Goal: Information Seeking & Learning: Learn about a topic

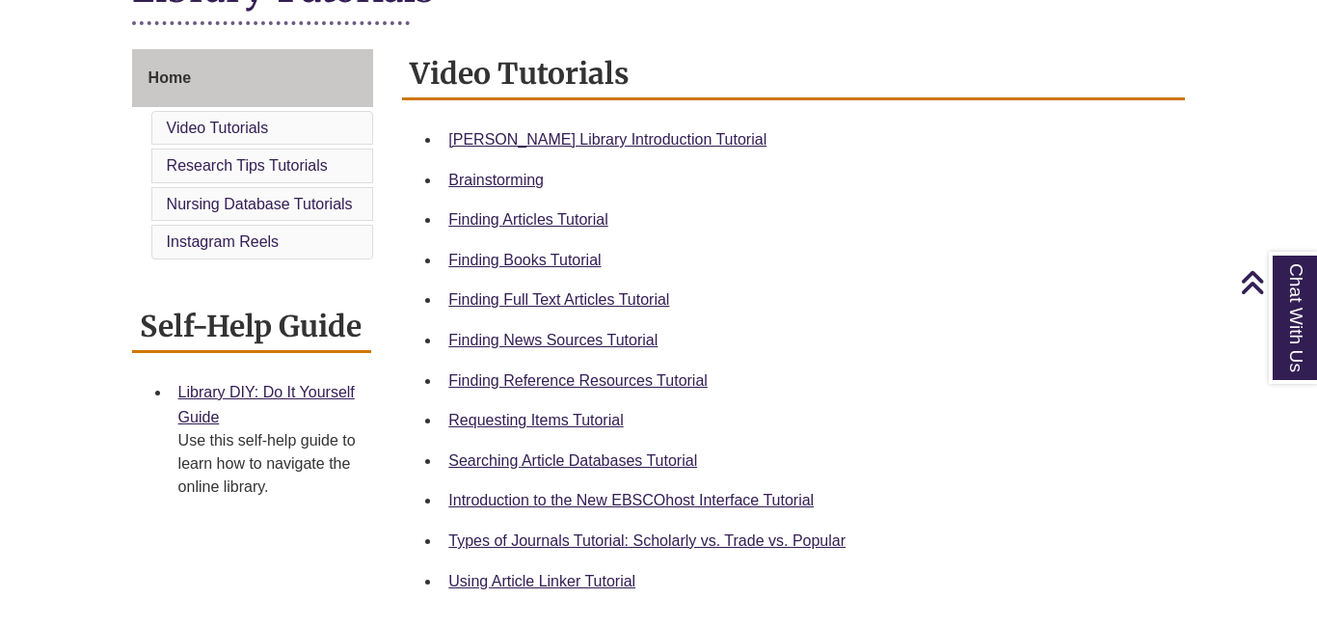
scroll to position [495, 0]
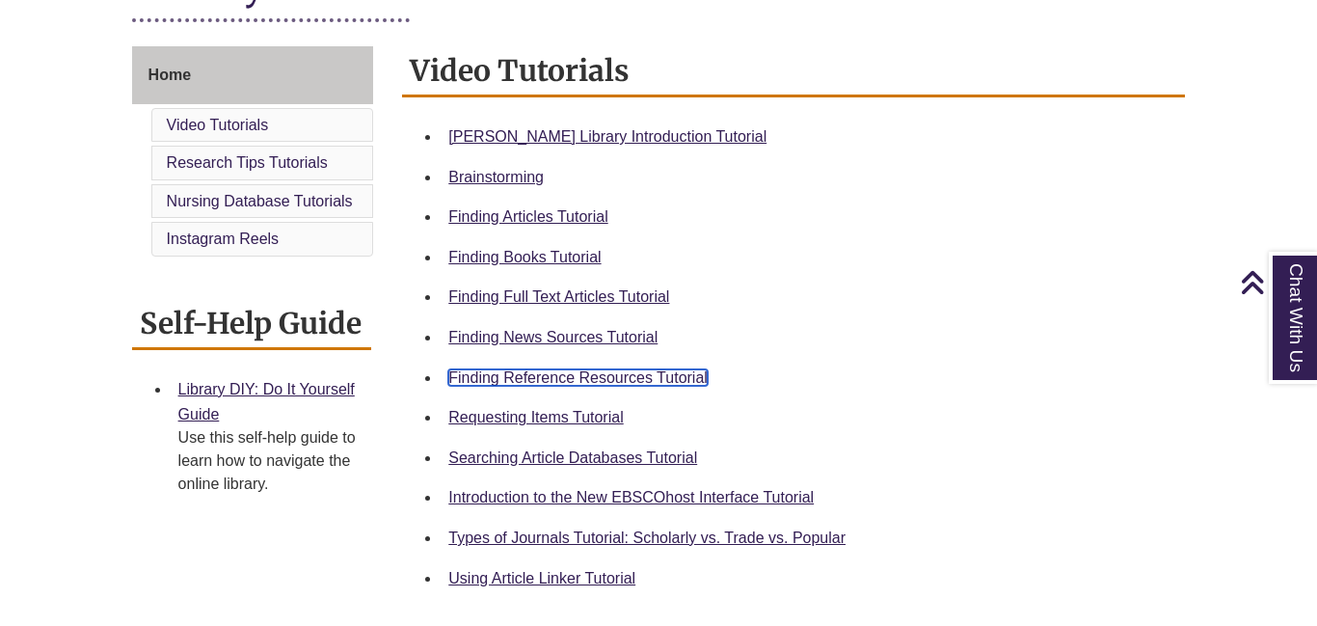
click at [597, 369] on link "Finding Reference Resources Tutorial" at bounding box center [577, 377] width 259 height 16
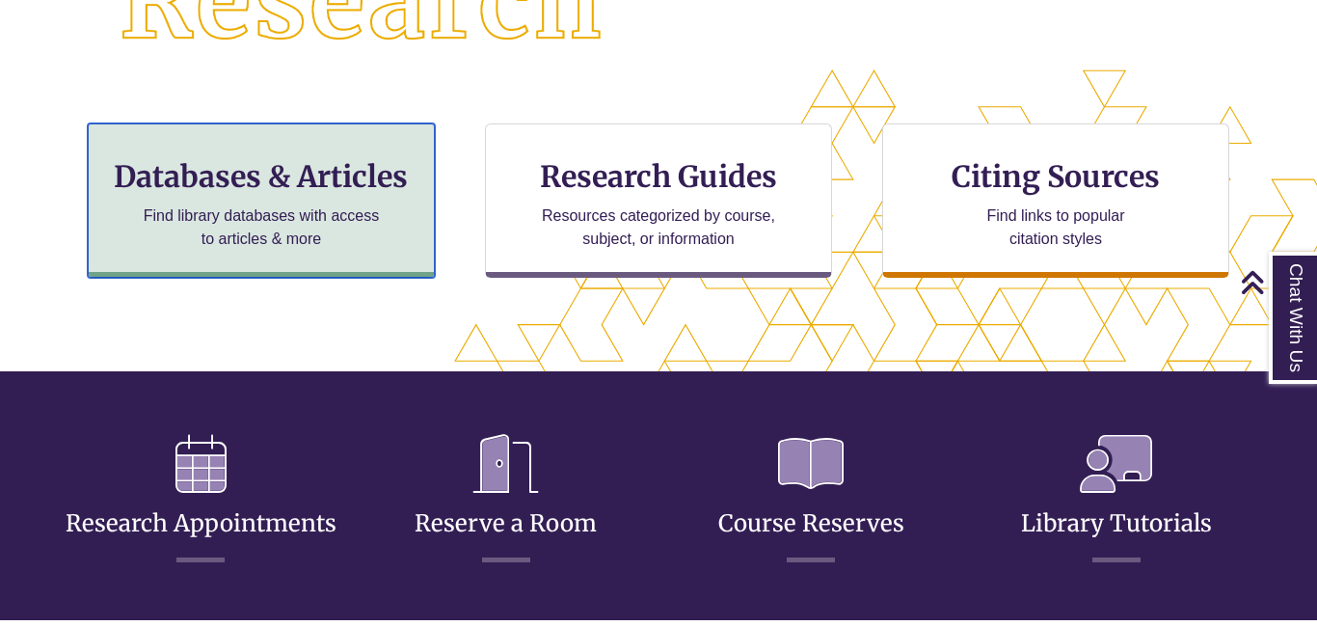
click at [352, 236] on p "Find library databases with access to articles & more" at bounding box center [262, 227] width 252 height 46
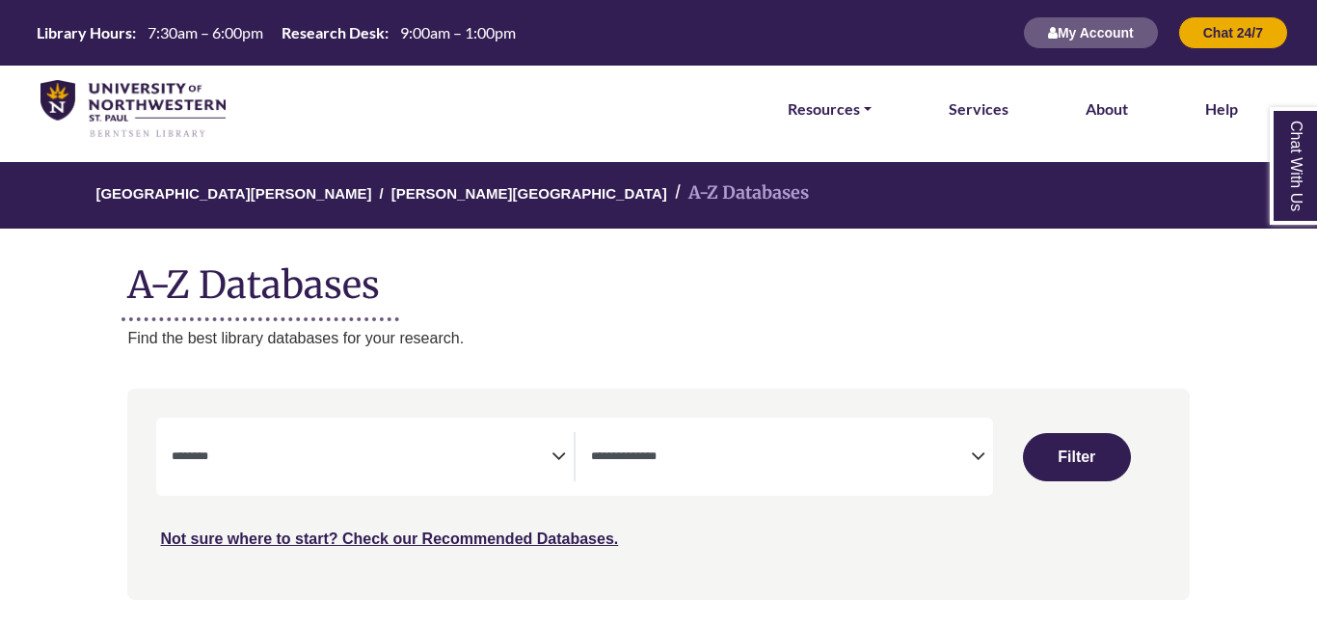
select select "Database Subject Filter"
select select "Database Types Filter"
select select "Database Subject Filter"
click at [416, 436] on span "Search filters" at bounding box center [362, 456] width 380 height 49
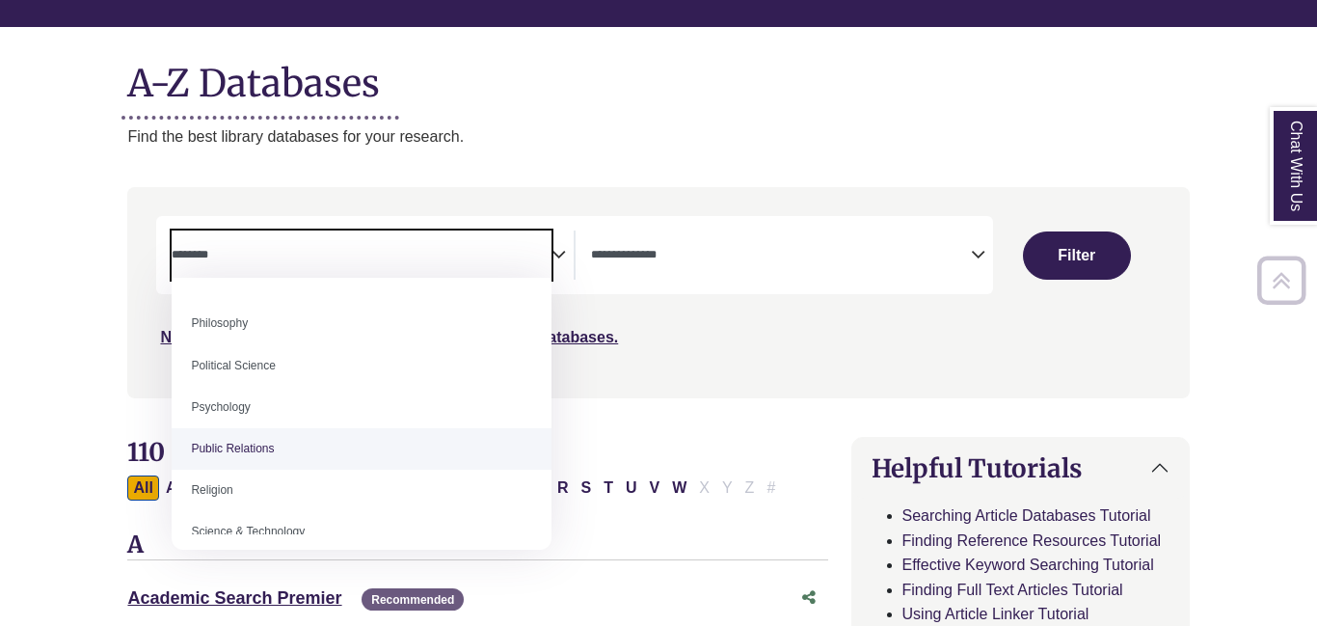
scroll to position [249, 0]
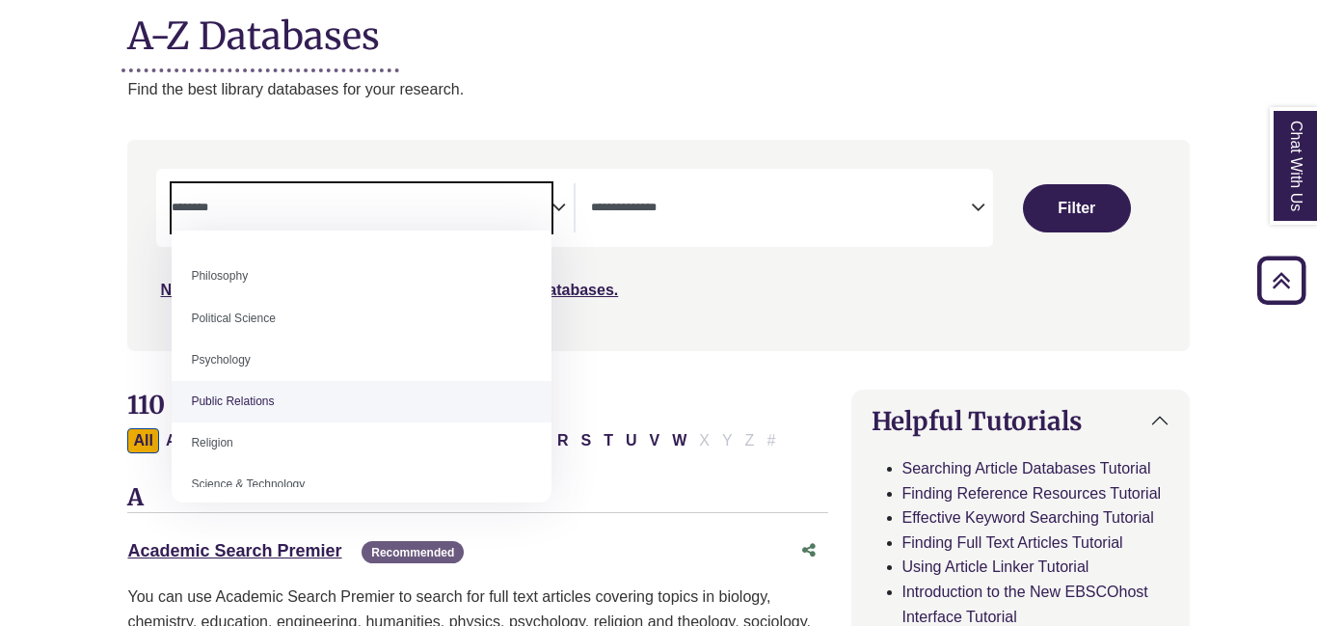
click at [669, 53] on h1 "A-Z Databases" at bounding box center [657, 28] width 1061 height 59
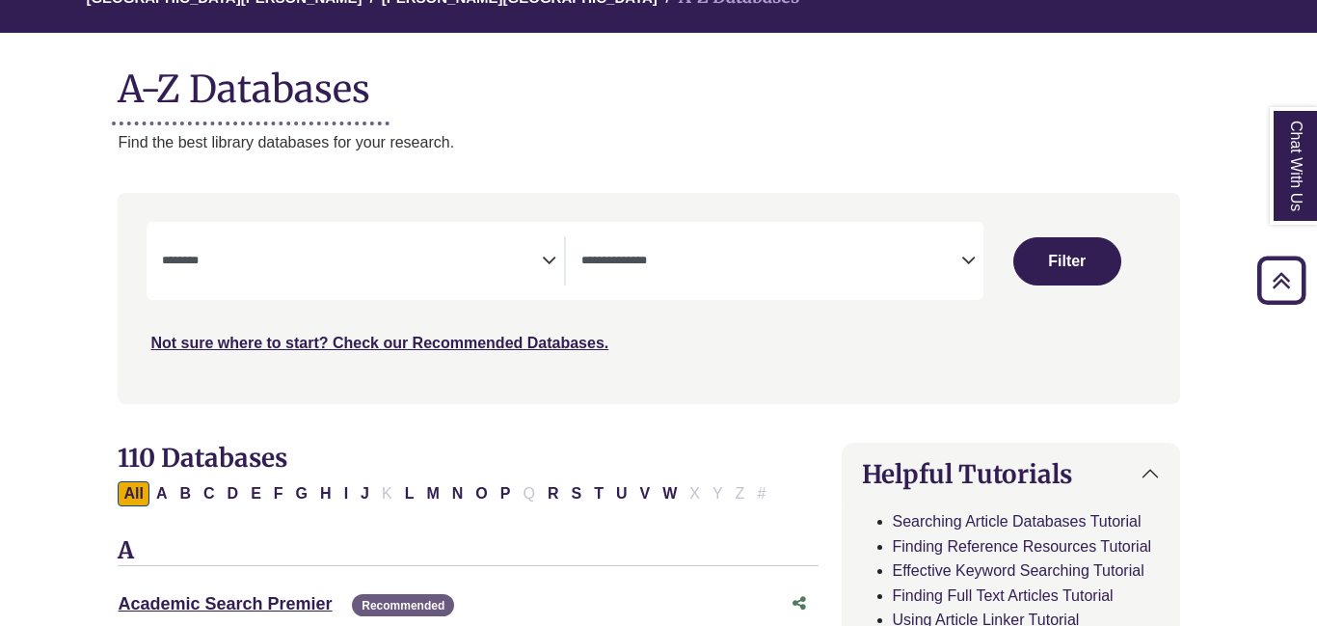
scroll to position [0, 10]
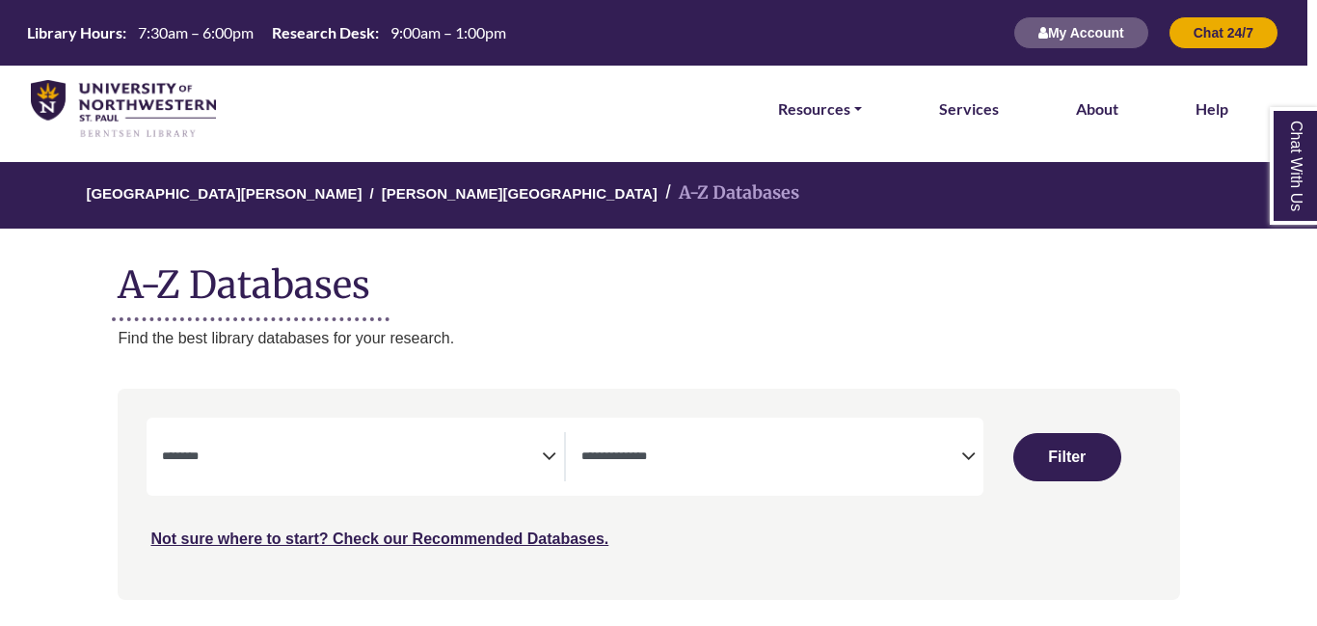
click at [638, 439] on span "Search filters" at bounding box center [771, 456] width 380 height 49
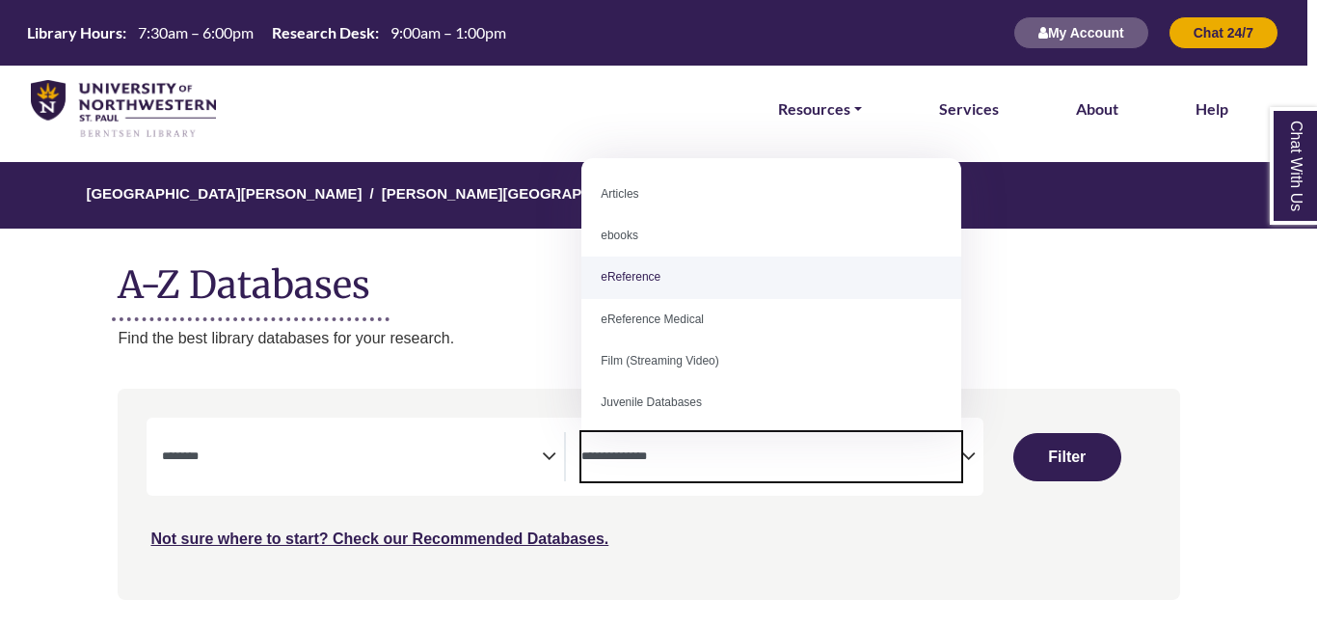
select select "*****"
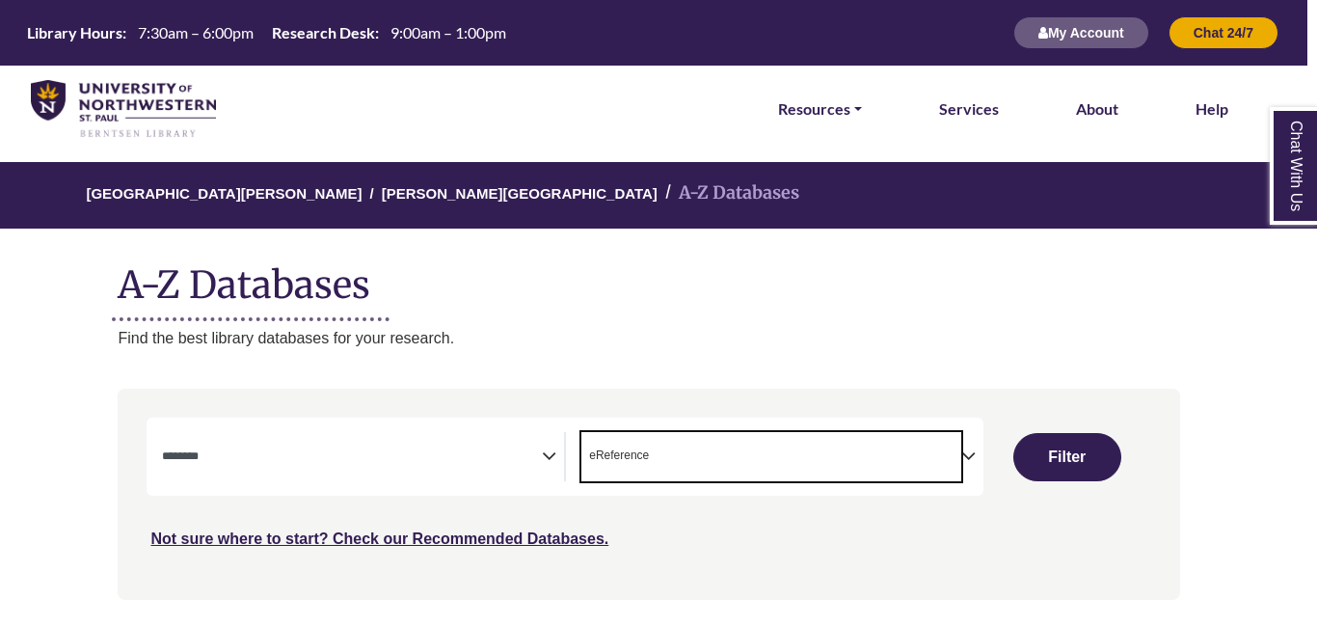
scroll to position [39, 0]
click at [489, 438] on span "Search filters" at bounding box center [352, 456] width 380 height 49
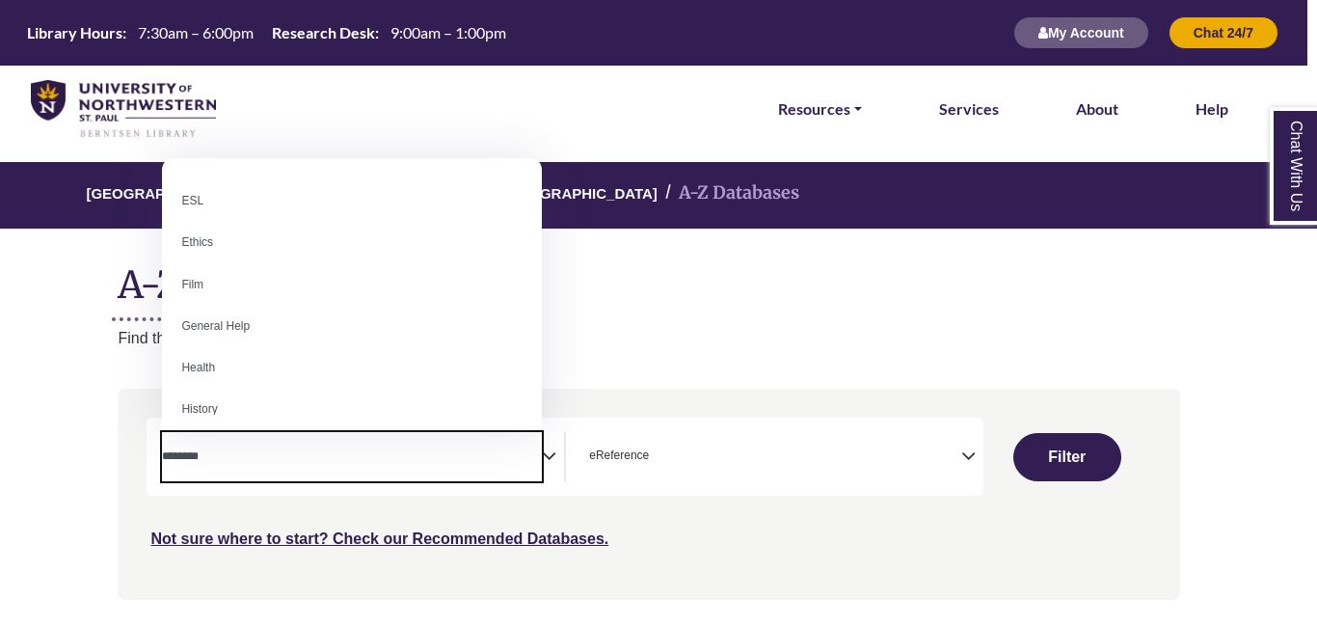
scroll to position [738, 0]
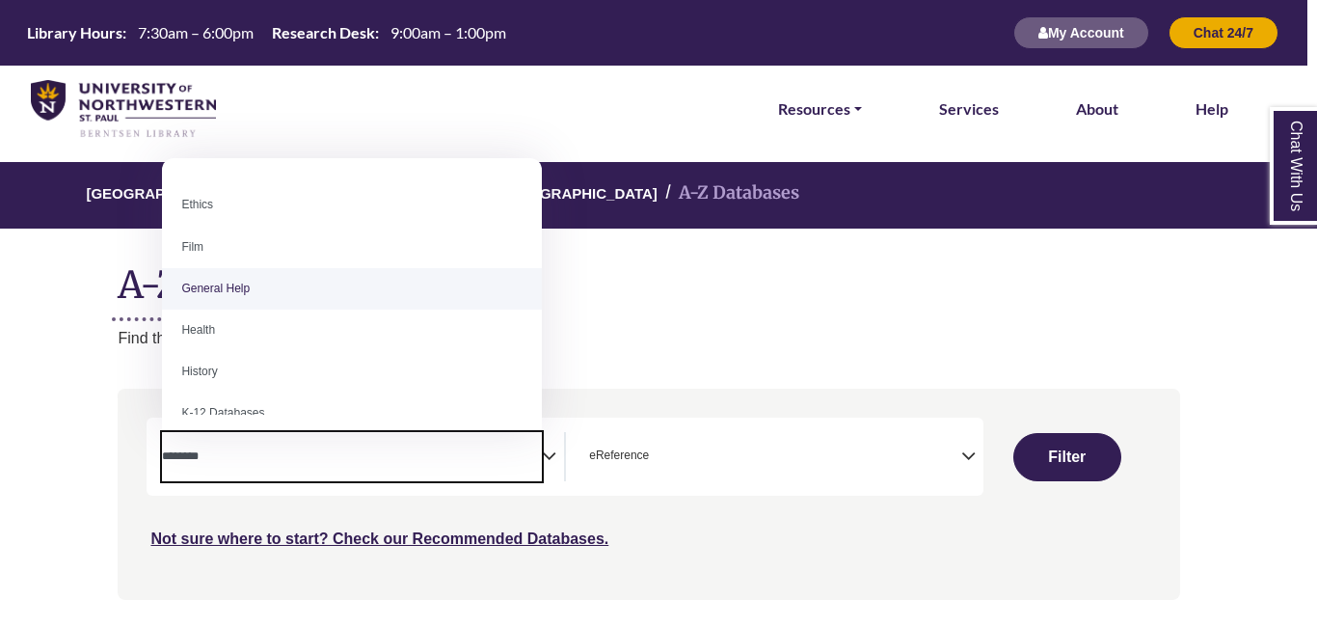
select select "*****"
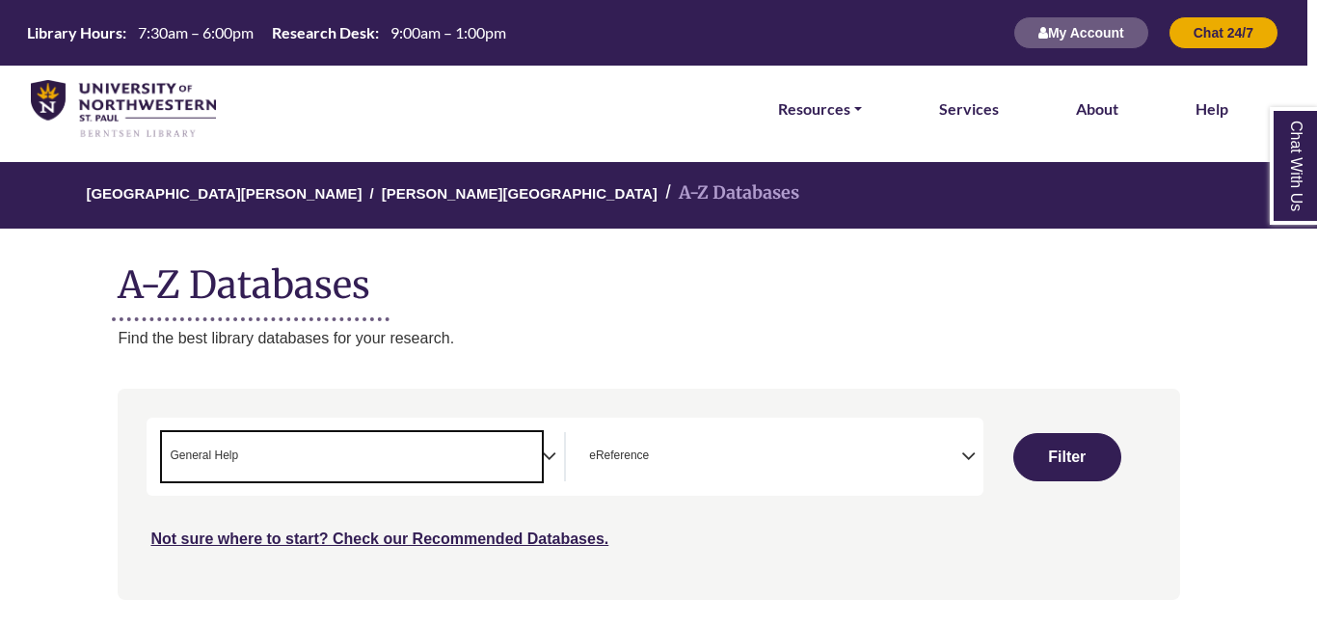
scroll to position [386, 0]
click at [1066, 444] on button "Filter" at bounding box center [1067, 457] width 108 height 48
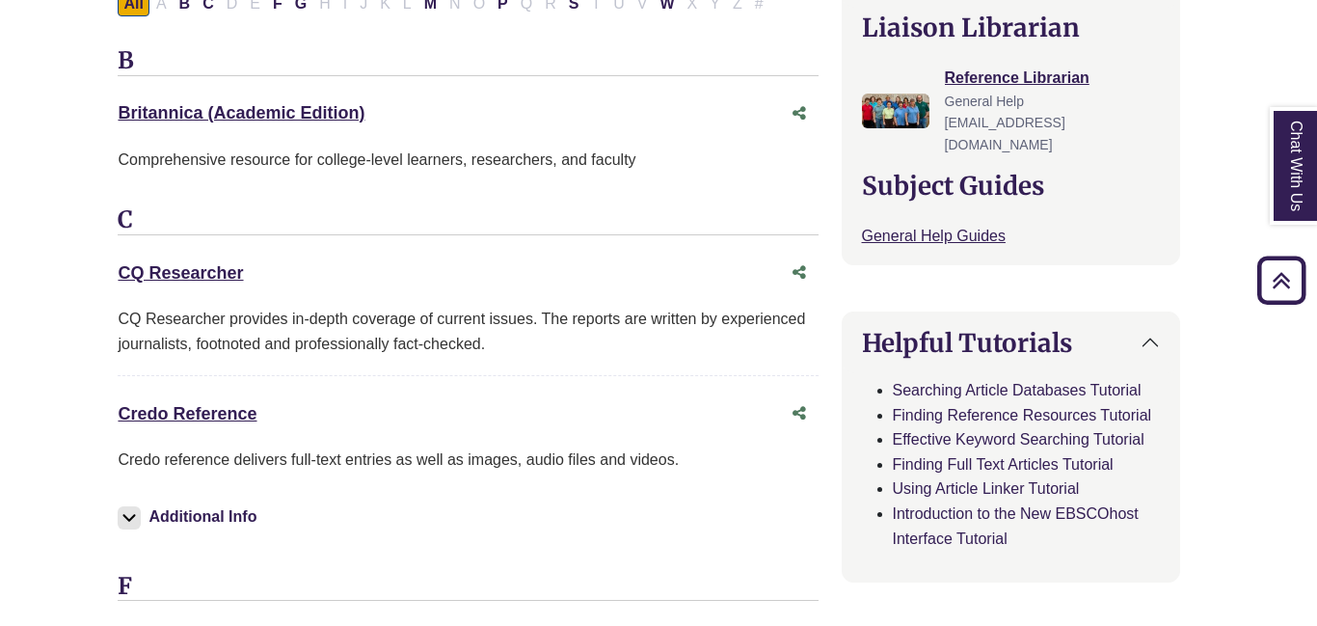
scroll to position [692, 12]
click at [210, 404] on link "Credo Reference This link opens in a new window" at bounding box center [185, 413] width 139 height 19
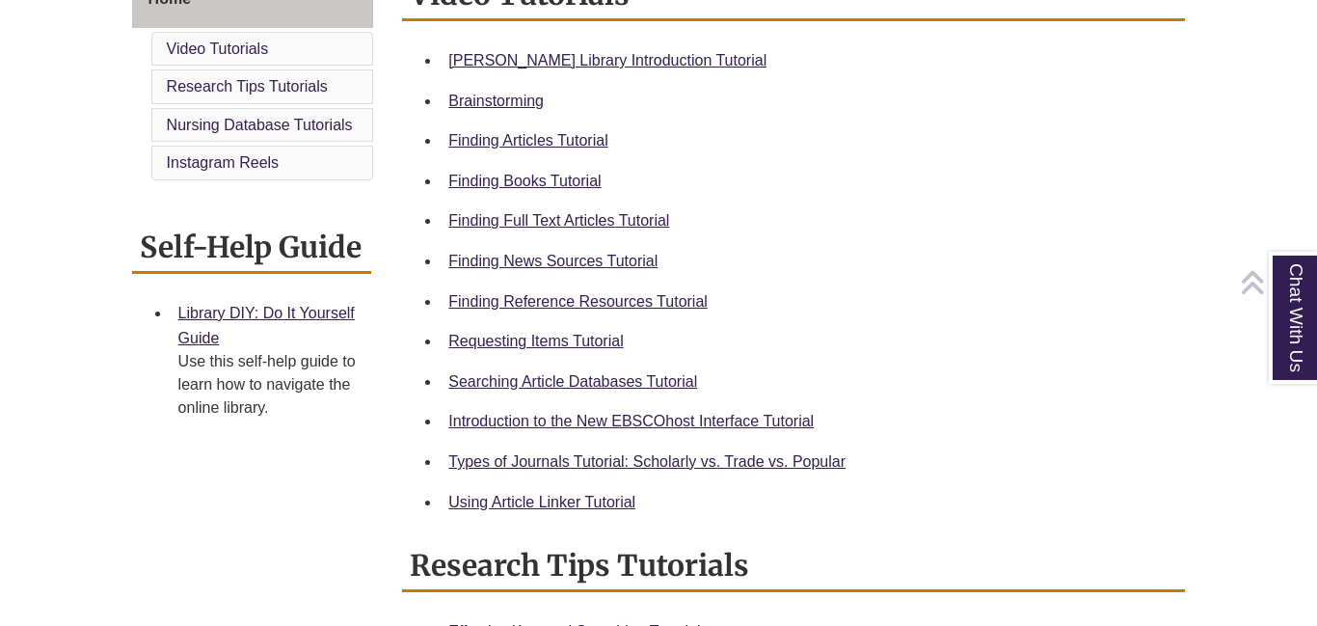
scroll to position [574, 0]
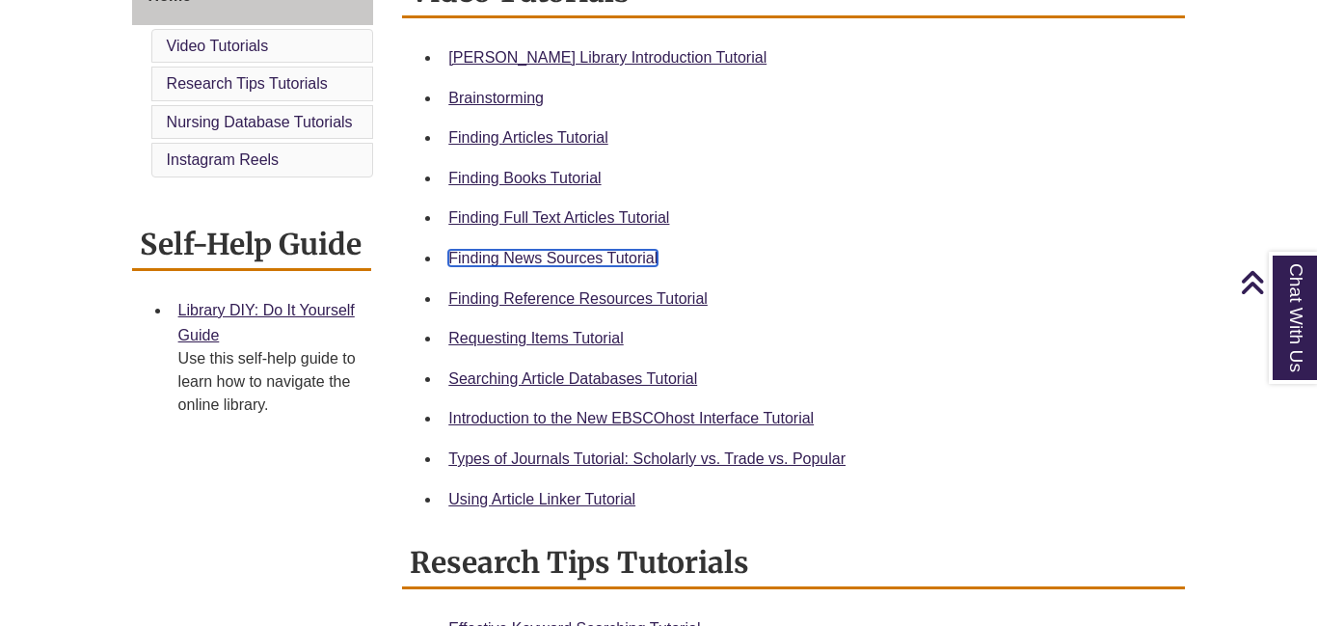
click at [632, 250] on link "Finding News Sources Tutorial" at bounding box center [552, 258] width 209 height 16
